Goal: Use online tool/utility: Utilize a website feature to perform a specific function

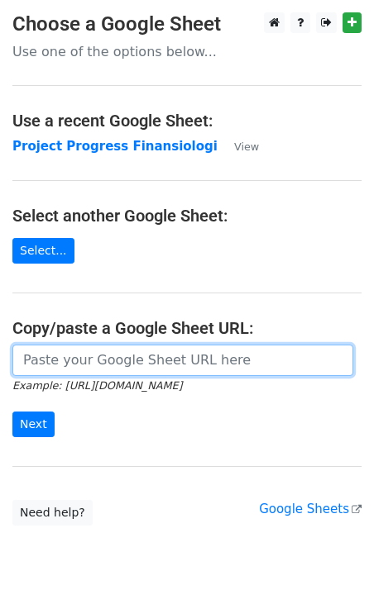
click at [184, 368] on input "url" at bounding box center [182, 360] width 341 height 31
paste input "https://docs.google.com/spreadsheets/d/1XTc2nlsIwzFWsRWZVGLAn0C-aV0rlliZWl_M4oK…"
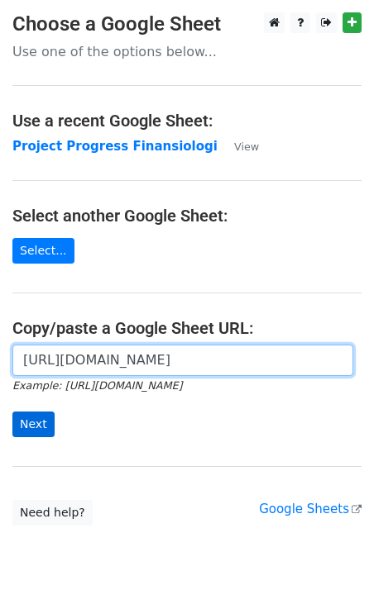
type input "https://docs.google.com/spreadsheets/d/1XTc2nlsIwzFWsRWZVGLAn0C-aV0rlliZWl_M4oK…"
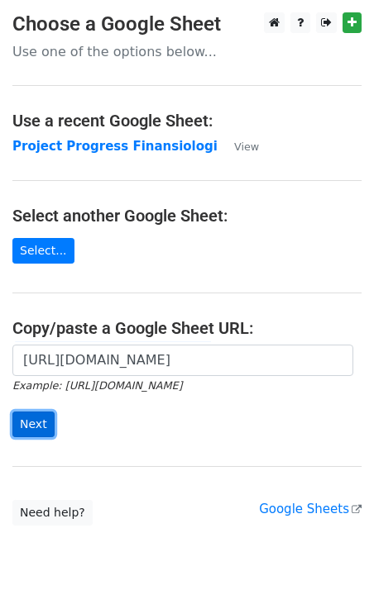
click at [18, 426] on input "Next" at bounding box center [33, 425] width 42 height 26
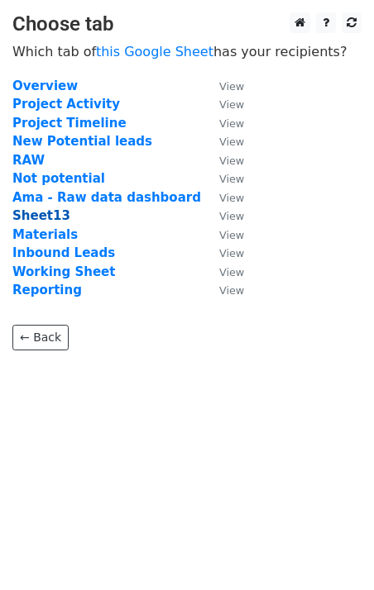
click at [52, 221] on strong "Sheet13" at bounding box center [41, 215] width 58 height 15
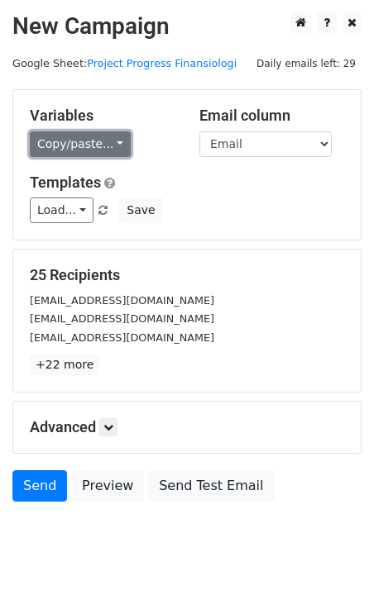
click at [106, 150] on link "Copy/paste..." at bounding box center [80, 144] width 101 height 26
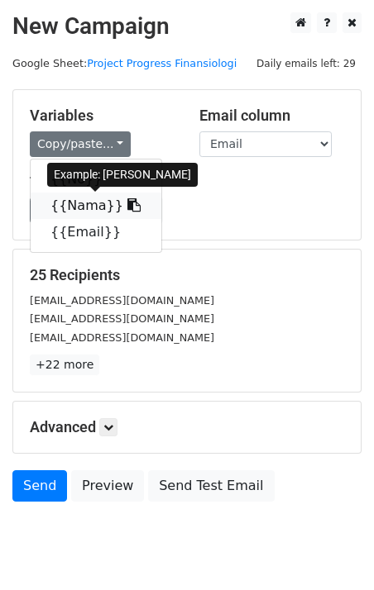
click at [127, 208] on icon at bounding box center [133, 204] width 13 height 13
